Goal: Task Accomplishment & Management: Manage account settings

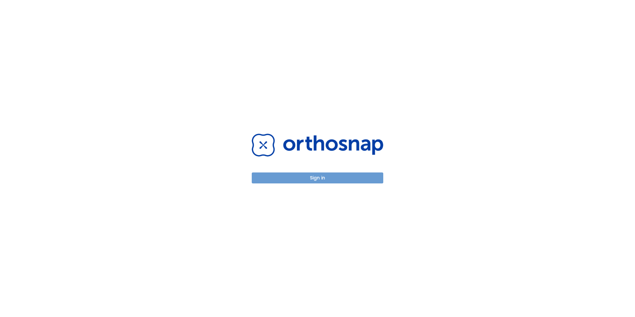
click at [325, 179] on button "Sign in" at bounding box center [318, 177] width 132 height 11
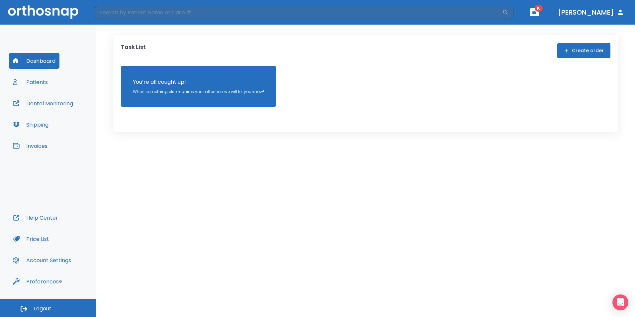
click at [40, 81] on button "Patients" at bounding box center [30, 82] width 43 height 16
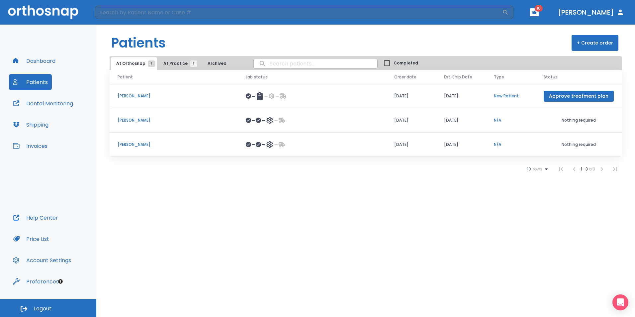
click at [137, 119] on p "[PERSON_NAME]" at bounding box center [174, 120] width 112 height 6
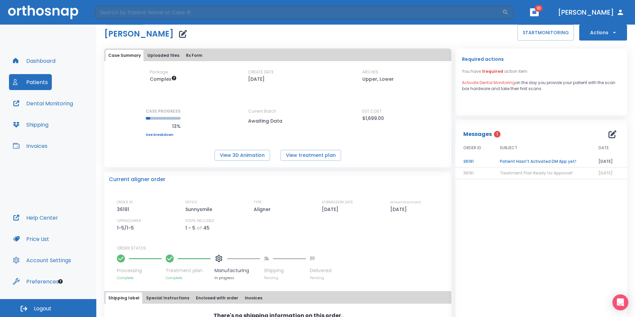
scroll to position [12, 0]
click at [42, 82] on button "Patients" at bounding box center [30, 82] width 43 height 16
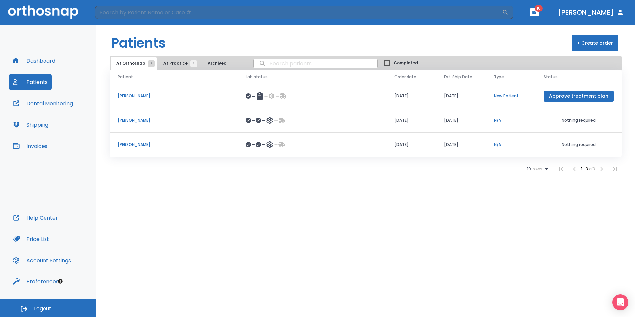
click at [179, 55] on header "Patients + Create order" at bounding box center [365, 41] width 539 height 32
click at [174, 71] on th "Patient" at bounding box center [174, 77] width 128 height 15
click at [136, 66] on span "At Orthosnap 3" at bounding box center [133, 63] width 35 height 6
click at [53, 104] on button "Dental Monitoring" at bounding box center [43, 103] width 68 height 16
click at [49, 59] on button "Dashboard" at bounding box center [34, 61] width 51 height 16
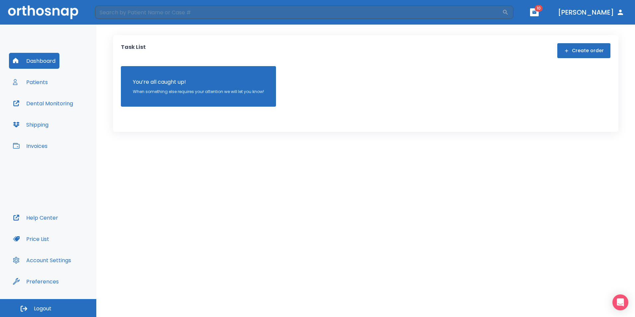
click at [539, 13] on button "button" at bounding box center [534, 12] width 9 height 8
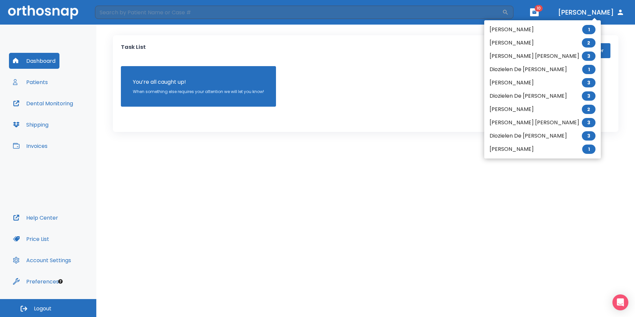
click at [516, 59] on li "[PERSON_NAME] [PERSON_NAME] 3" at bounding box center [543, 56] width 117 height 13
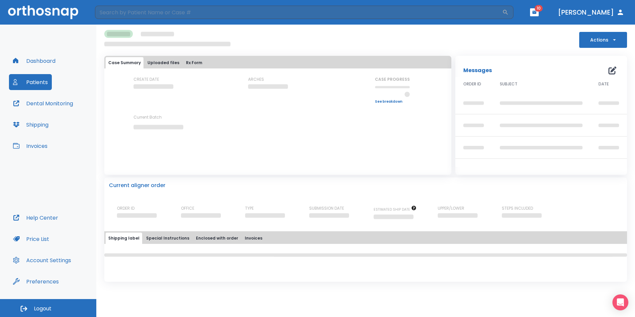
click at [500, 138] on td at bounding box center [541, 148] width 99 height 22
click at [479, 53] on div "Messages 0 ORDER ID SUBJECT DATE" at bounding box center [540, 113] width 176 height 123
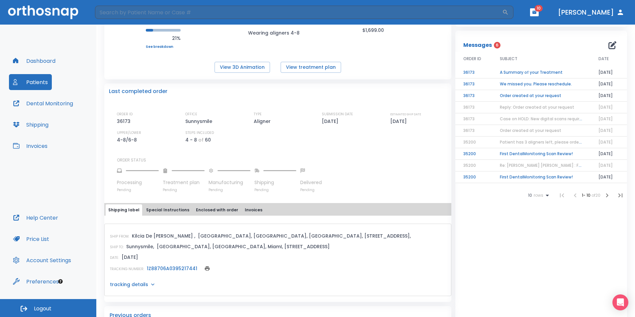
scroll to position [101, 0]
click at [173, 268] on link "1Z88706A0395217441" at bounding box center [172, 268] width 51 height 7
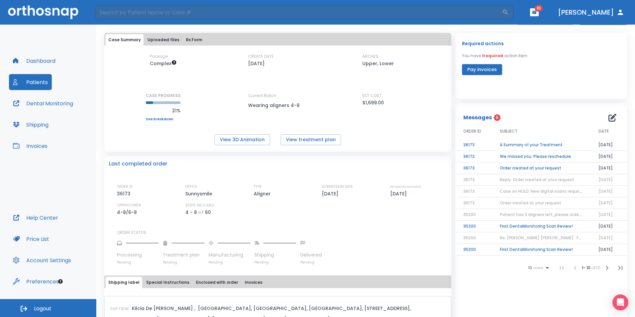
scroll to position [0, 0]
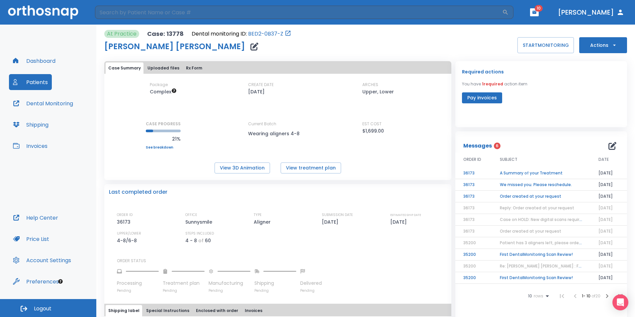
click at [536, 171] on td "A Summary of your Treatment" at bounding box center [541, 173] width 99 height 12
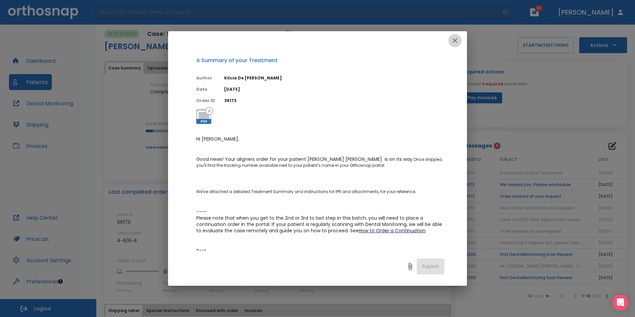
click at [454, 39] on icon "button" at bounding box center [455, 40] width 5 height 5
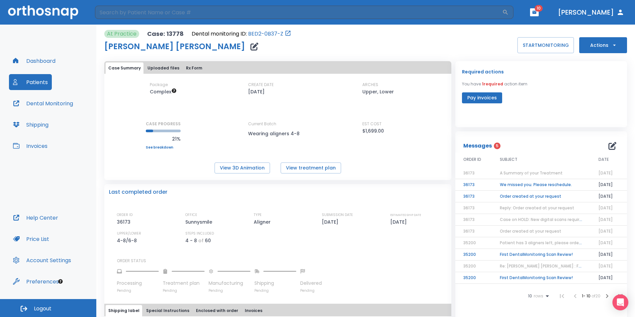
click at [454, 44] on div "At Practice Case: 13778 Dental monitoring ID: BED2-0B37-Z [PERSON_NAME] [PERSON…" at bounding box center [365, 41] width 523 height 23
click at [543, 11] on span "10" at bounding box center [539, 8] width 8 height 7
click at [537, 11] on icon "button" at bounding box center [535, 12] width 4 height 3
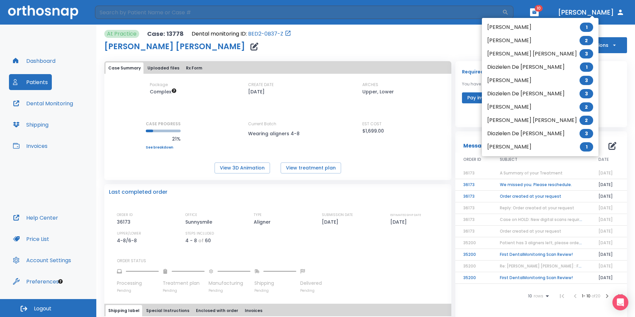
click at [516, 24] on li "[PERSON_NAME] 1" at bounding box center [540, 27] width 117 height 13
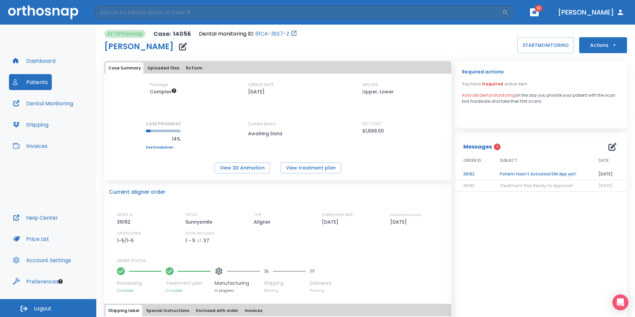
click at [539, 16] on button "button" at bounding box center [534, 12] width 9 height 8
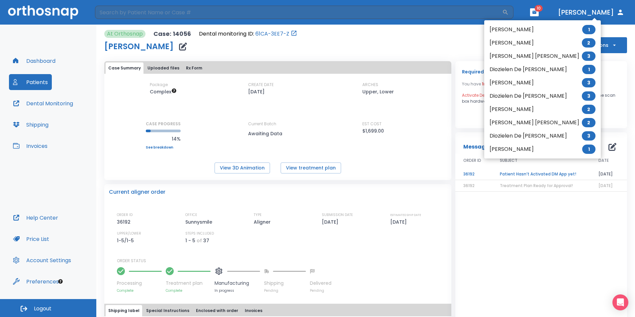
click at [515, 123] on li "[PERSON_NAME] [PERSON_NAME] 2" at bounding box center [543, 122] width 117 height 13
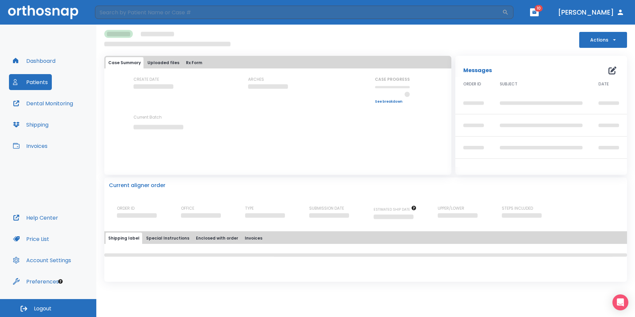
click at [363, 45] on div "Actions" at bounding box center [365, 39] width 523 height 18
